Goal: Information Seeking & Learning: Find specific fact

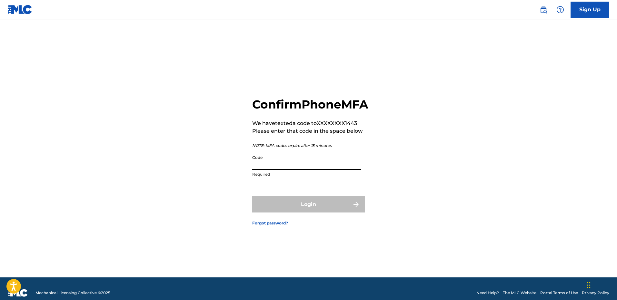
click at [302, 169] on input "Code" at bounding box center [306, 161] width 109 height 18
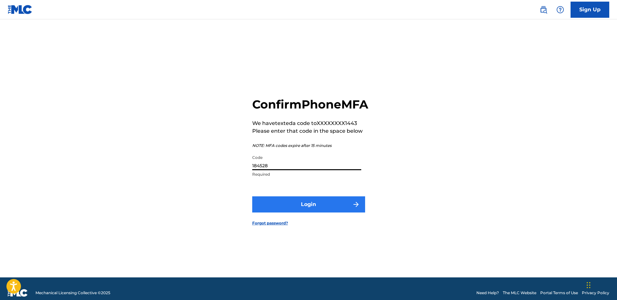
type input "184528"
click at [305, 210] on button "Login" at bounding box center [308, 204] width 113 height 16
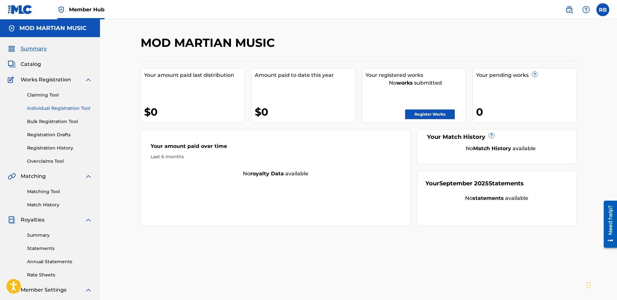
click at [66, 106] on link "Individual Registration Tool" at bounding box center [59, 108] width 65 height 7
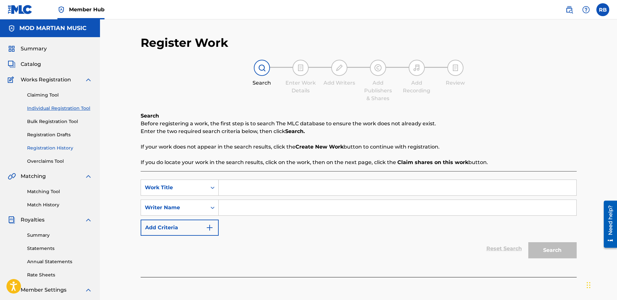
click at [55, 147] on link "Registration History" at bounding box center [59, 148] width 65 height 7
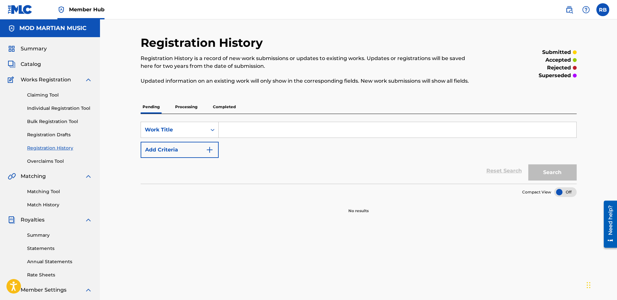
click at [188, 105] on p "Processing" at bounding box center [186, 107] width 26 height 14
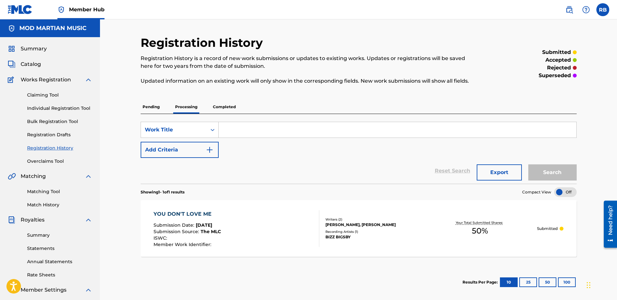
click at [177, 215] on div "YOU DON'T LOVE ME" at bounding box center [187, 214] width 67 height 8
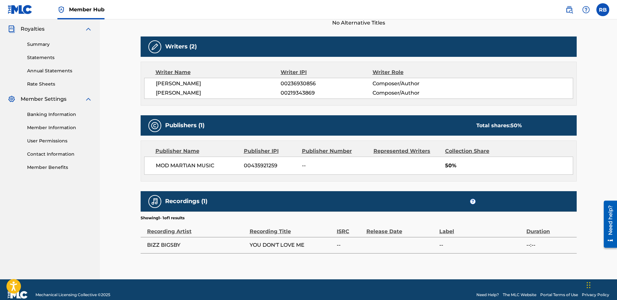
scroll to position [194, 0]
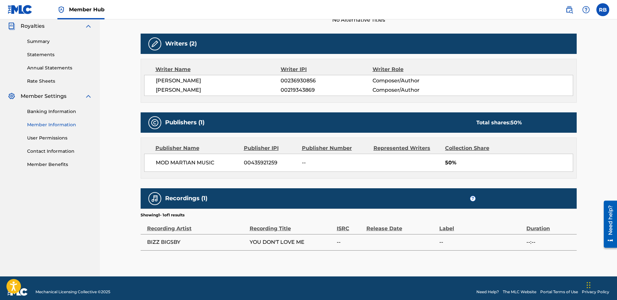
click at [51, 124] on link "Member Information" at bounding box center [59, 124] width 65 height 7
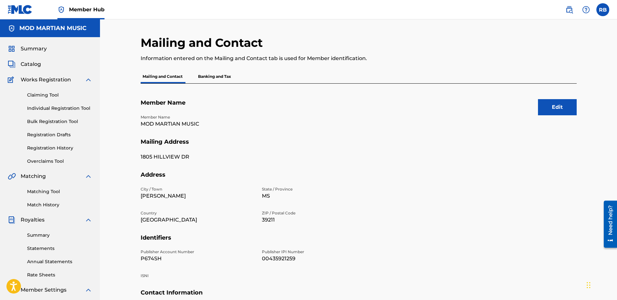
click at [223, 74] on p "Banking and Tax" at bounding box center [214, 77] width 37 height 14
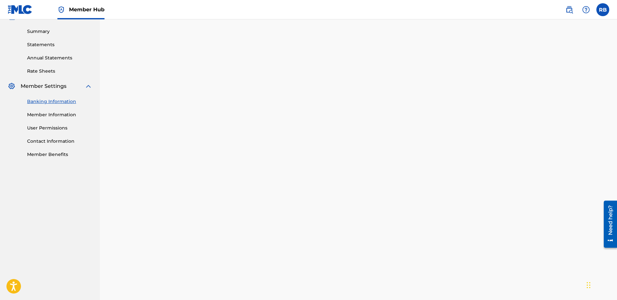
scroll to position [10, 0]
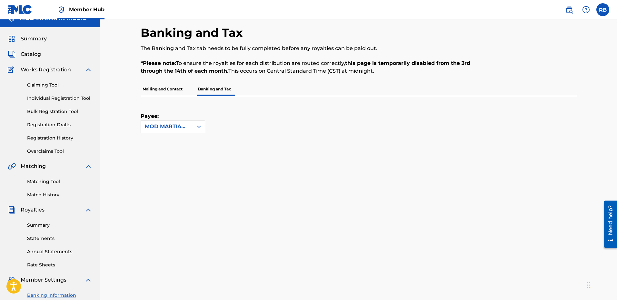
click at [162, 88] on p "Mailing and Contact" at bounding box center [163, 89] width 44 height 14
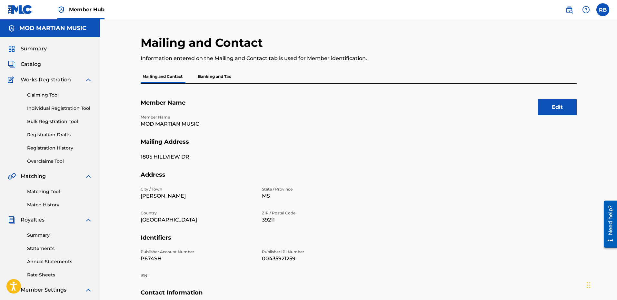
click at [221, 75] on p "Banking and Tax" at bounding box center [214, 77] width 37 height 14
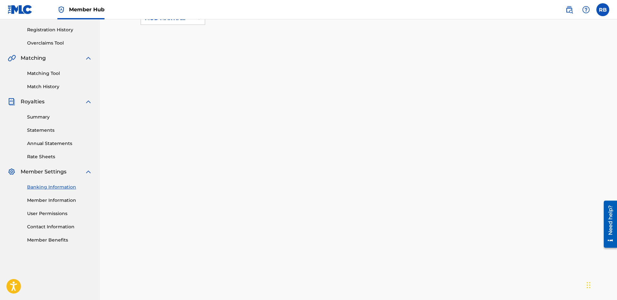
scroll to position [65, 0]
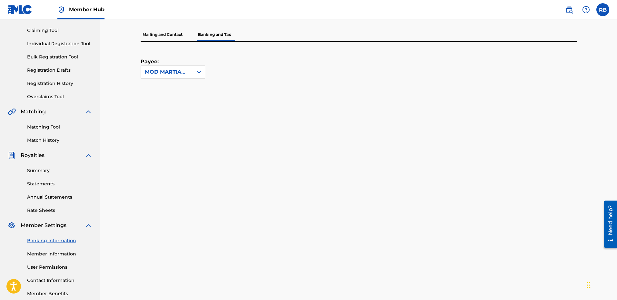
click at [165, 35] on p "Mailing and Contact" at bounding box center [163, 35] width 44 height 14
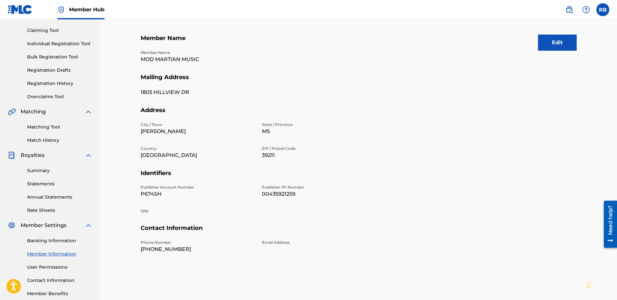
scroll to position [97, 0]
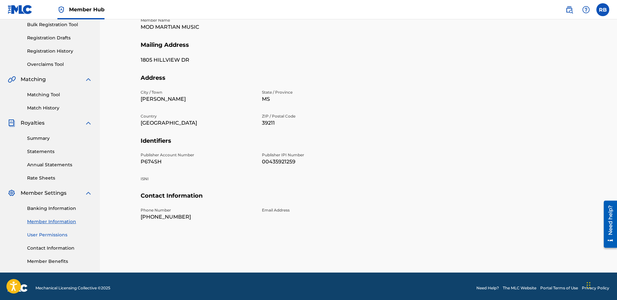
click at [51, 236] on link "User Permissions" at bounding box center [59, 234] width 65 height 7
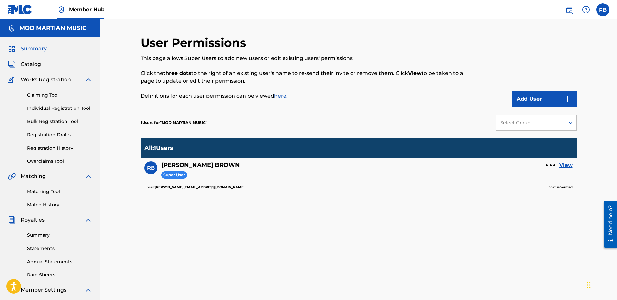
click at [24, 51] on span "Summary" at bounding box center [34, 49] width 26 height 8
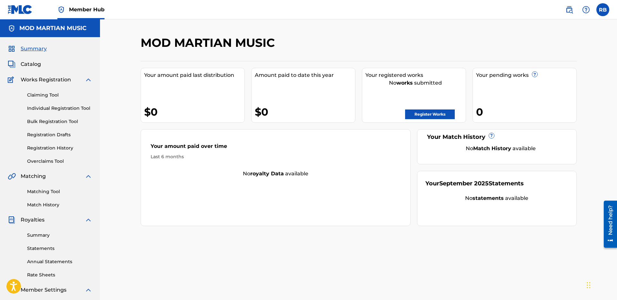
click at [21, 10] on img at bounding box center [20, 9] width 25 height 9
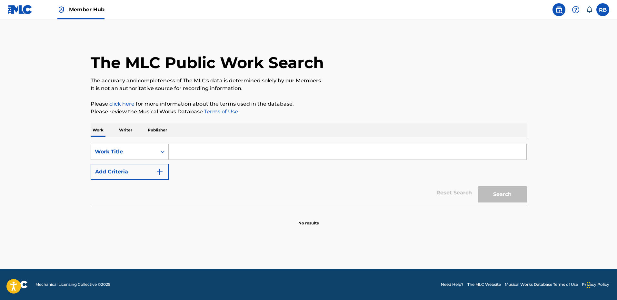
click at [181, 153] on input "Search Form" at bounding box center [348, 151] width 358 height 15
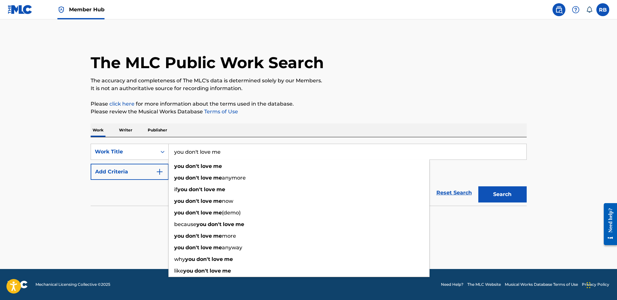
type input "you don't love me"
click at [137, 197] on div "Reset Search Search" at bounding box center [309, 193] width 436 height 26
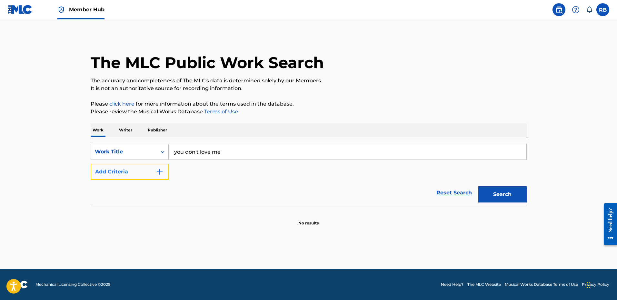
click at [158, 168] on img "Search Form" at bounding box center [160, 172] width 8 height 8
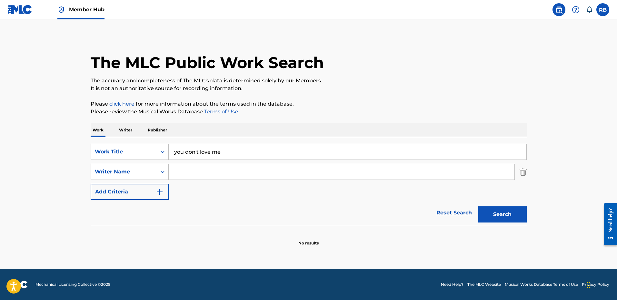
click at [185, 170] on input "Search Form" at bounding box center [342, 171] width 346 height 15
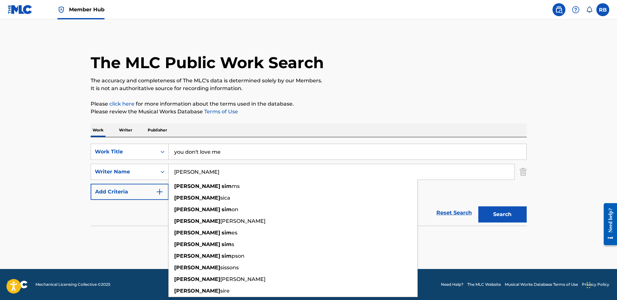
click at [479, 206] on button "Search" at bounding box center [503, 214] width 48 height 16
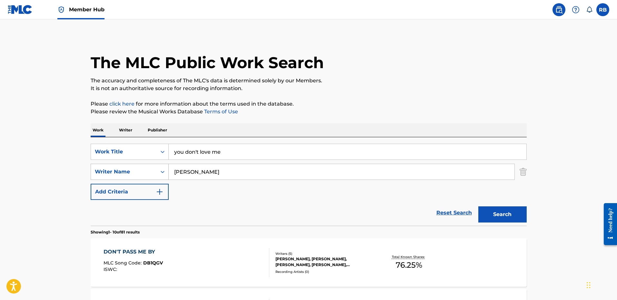
drag, startPoint x: 221, startPoint y: 169, endPoint x: 150, endPoint y: 172, distance: 71.4
click at [150, 172] on div "SearchWithCriteriabbc738bd-8884-404c-afbf-97bc8d042f5a Writer Name tommy sims" at bounding box center [309, 172] width 436 height 16
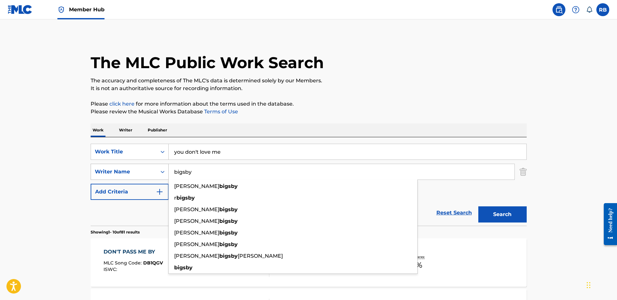
type input "bigsby"
click at [479, 206] on button "Search" at bounding box center [503, 214] width 48 height 16
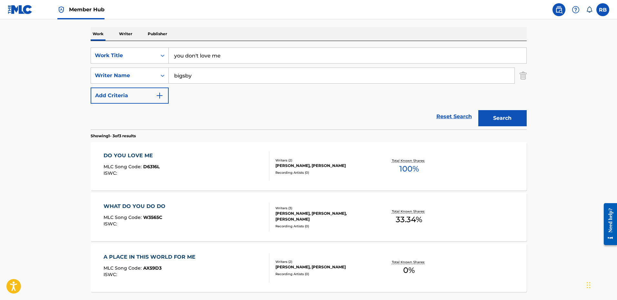
scroll to position [88, 0]
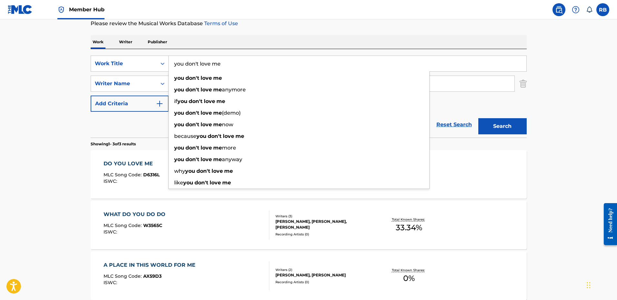
click at [239, 65] on input "you don't love me" at bounding box center [348, 63] width 358 height 15
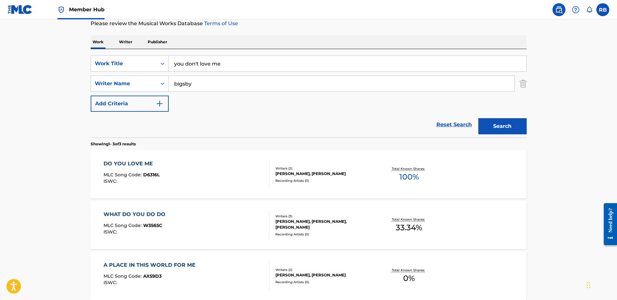
click at [126, 44] on p "Writer" at bounding box center [125, 42] width 17 height 14
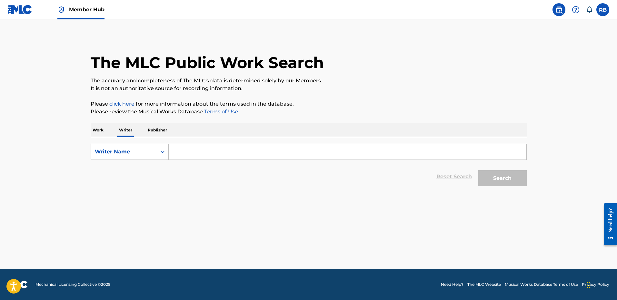
click at [219, 151] on input "Search Form" at bounding box center [348, 151] width 358 height 15
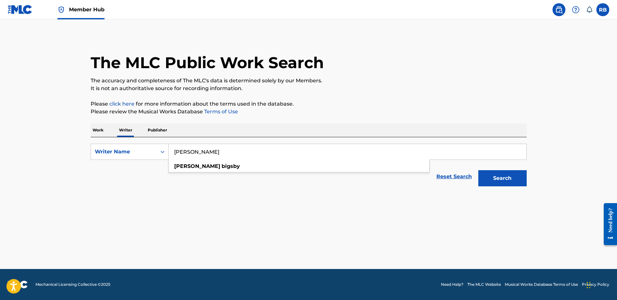
type input "Wendell Bigsby"
click at [479, 170] on button "Search" at bounding box center [503, 178] width 48 height 16
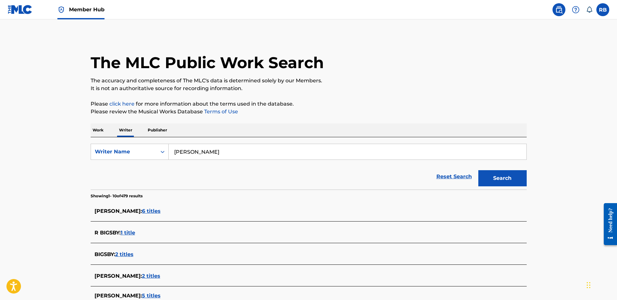
click at [126, 253] on span "2 titles" at bounding box center [124, 254] width 18 height 6
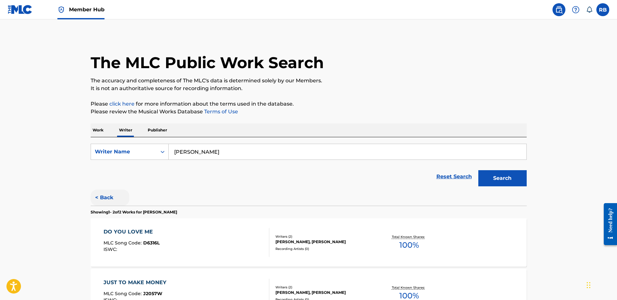
click at [106, 197] on button "< Back" at bounding box center [110, 197] width 39 height 16
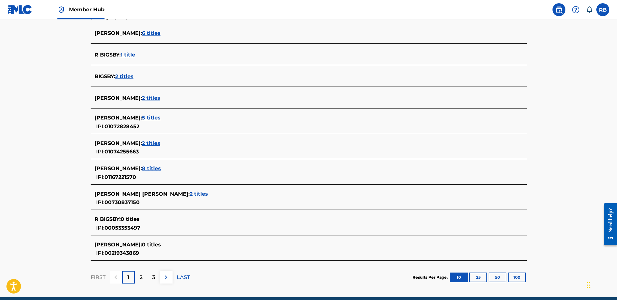
scroll to position [45, 0]
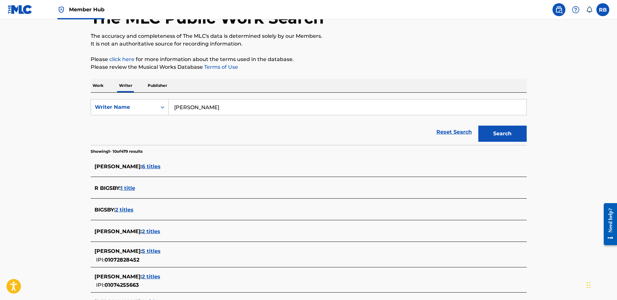
click at [157, 165] on span "6 titles" at bounding box center [151, 166] width 19 height 6
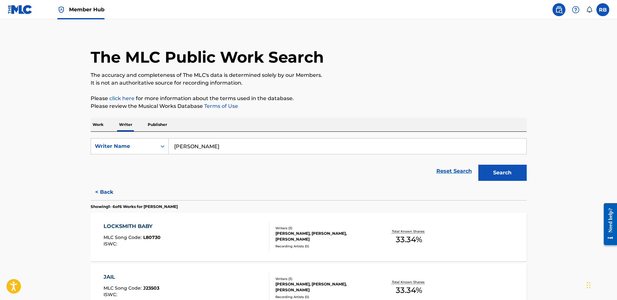
scroll to position [0, 0]
